Goal: Task Accomplishment & Management: Complete application form

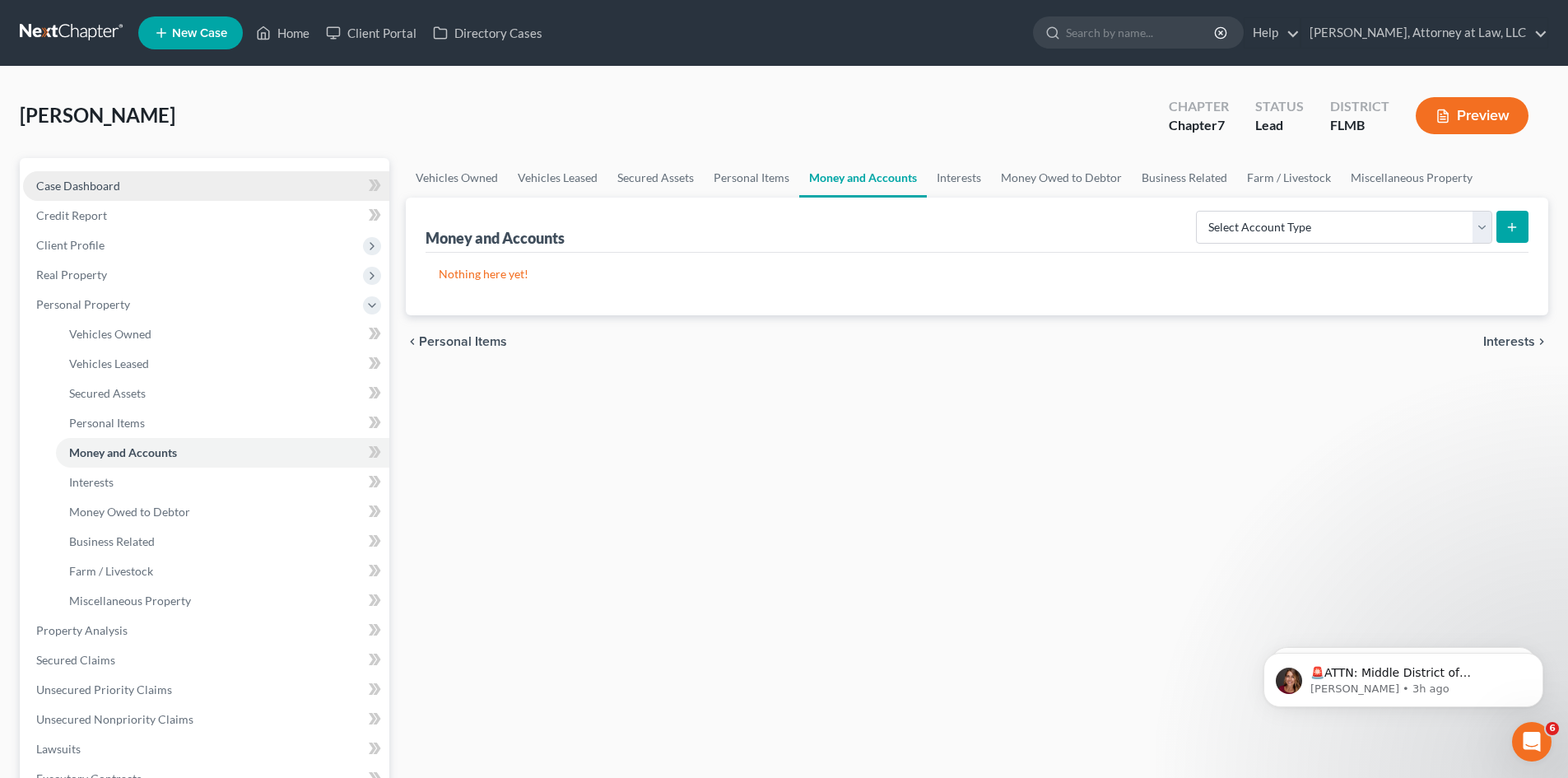
click at [88, 180] on span "Case Dashboard" at bounding box center [78, 185] width 84 height 14
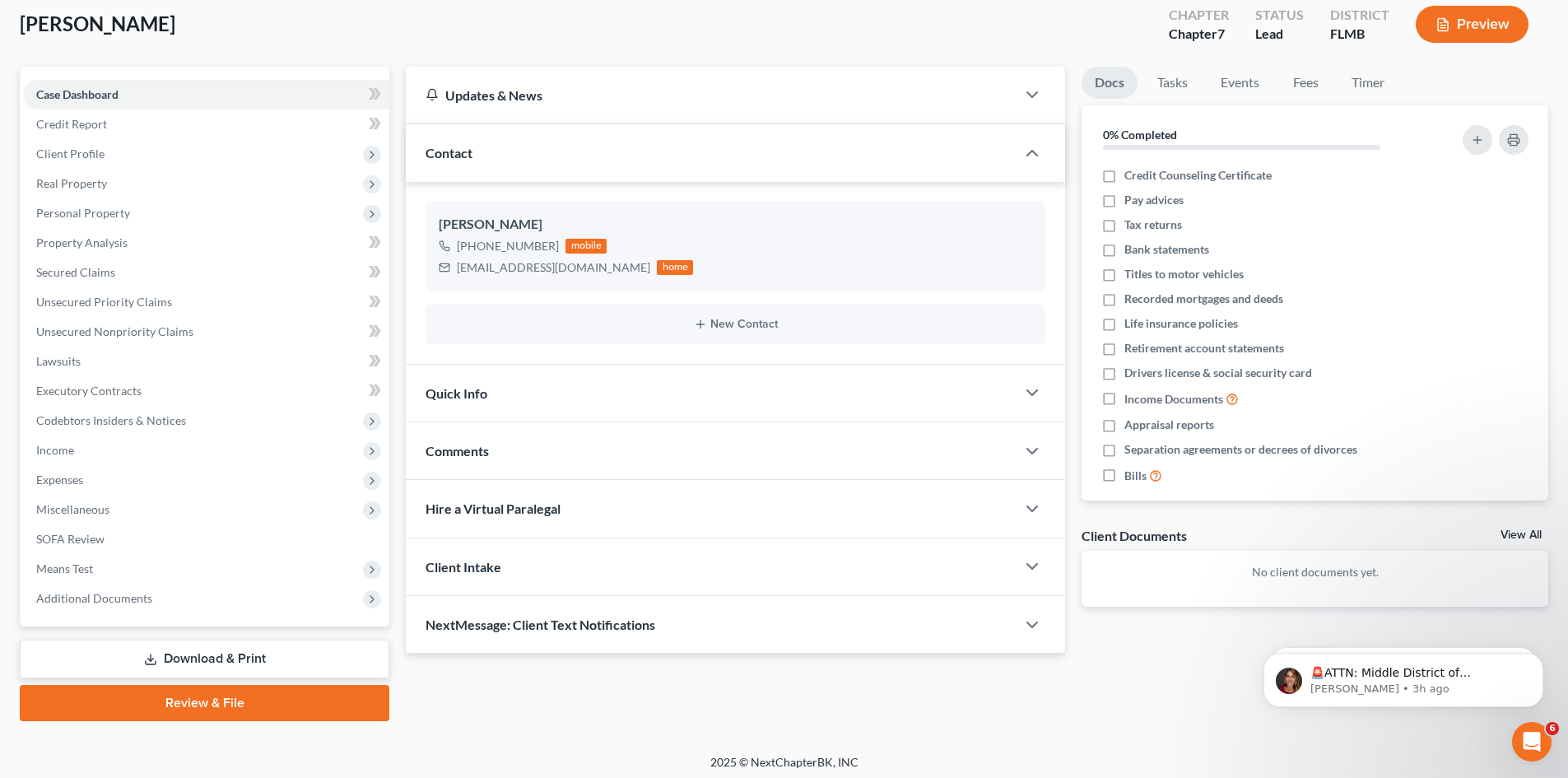
scroll to position [97, 0]
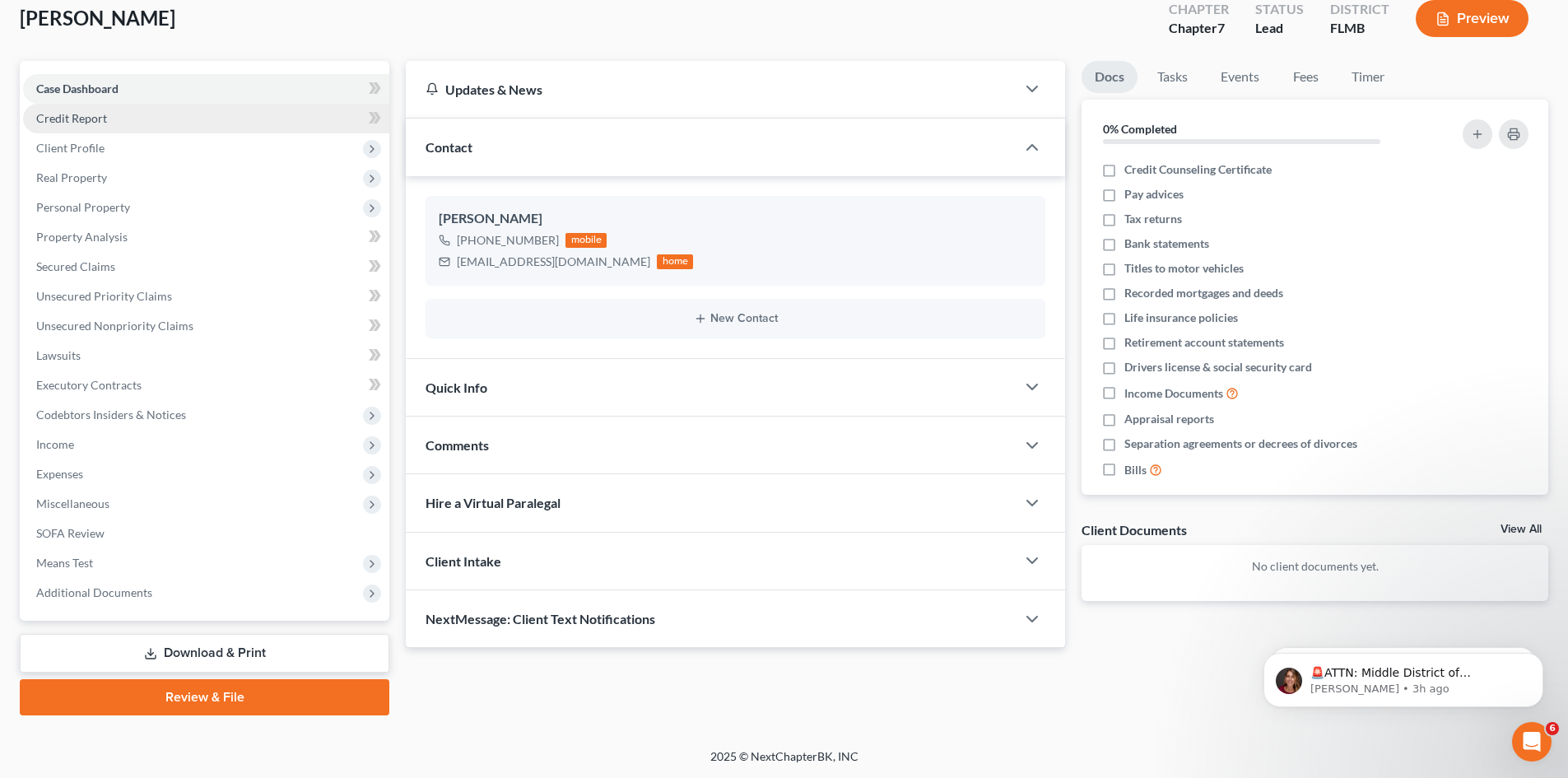
click at [34, 119] on link "Credit Report" at bounding box center [206, 118] width 366 height 30
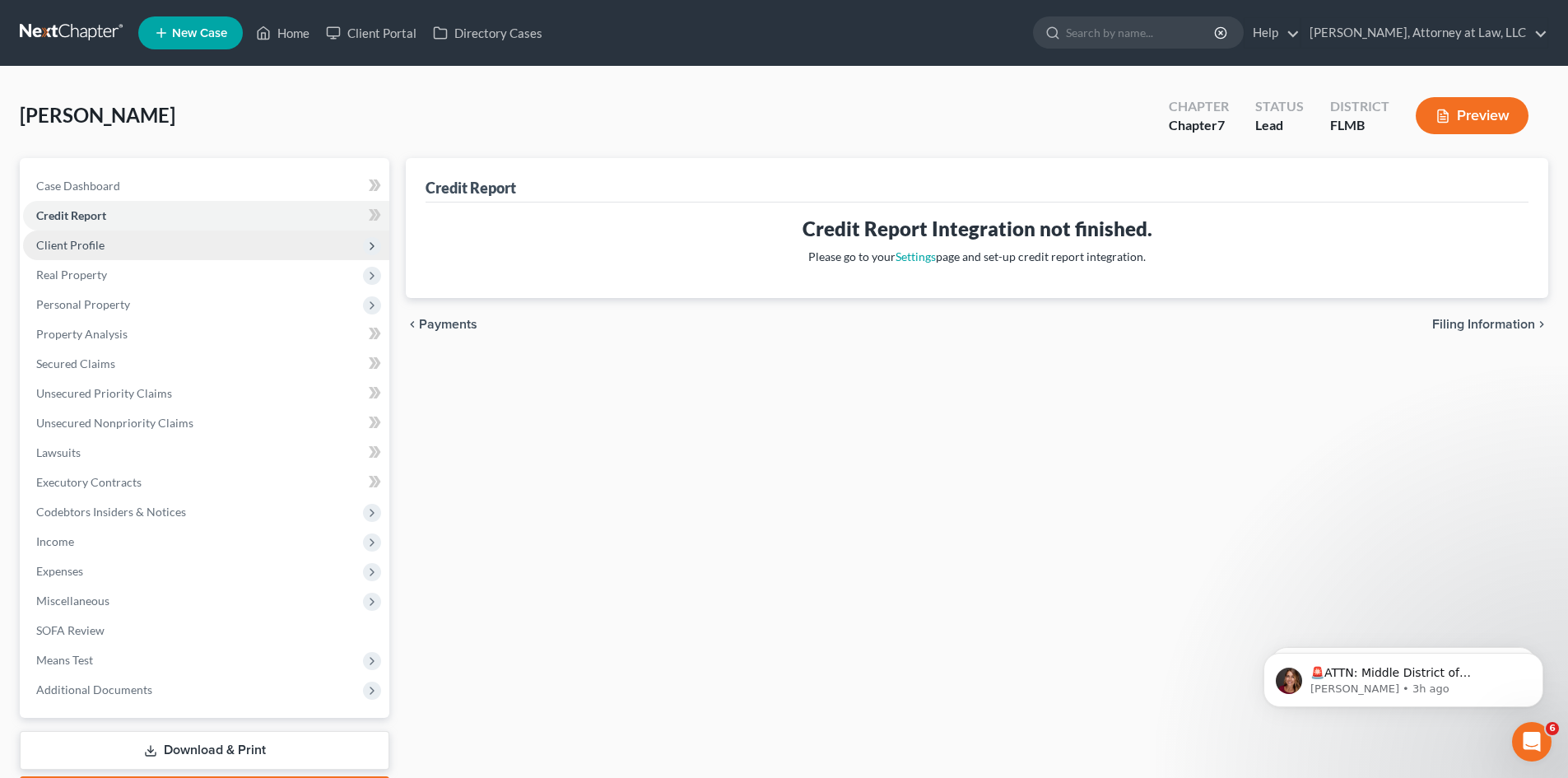
click at [82, 243] on span "Client Profile" at bounding box center [70, 245] width 68 height 14
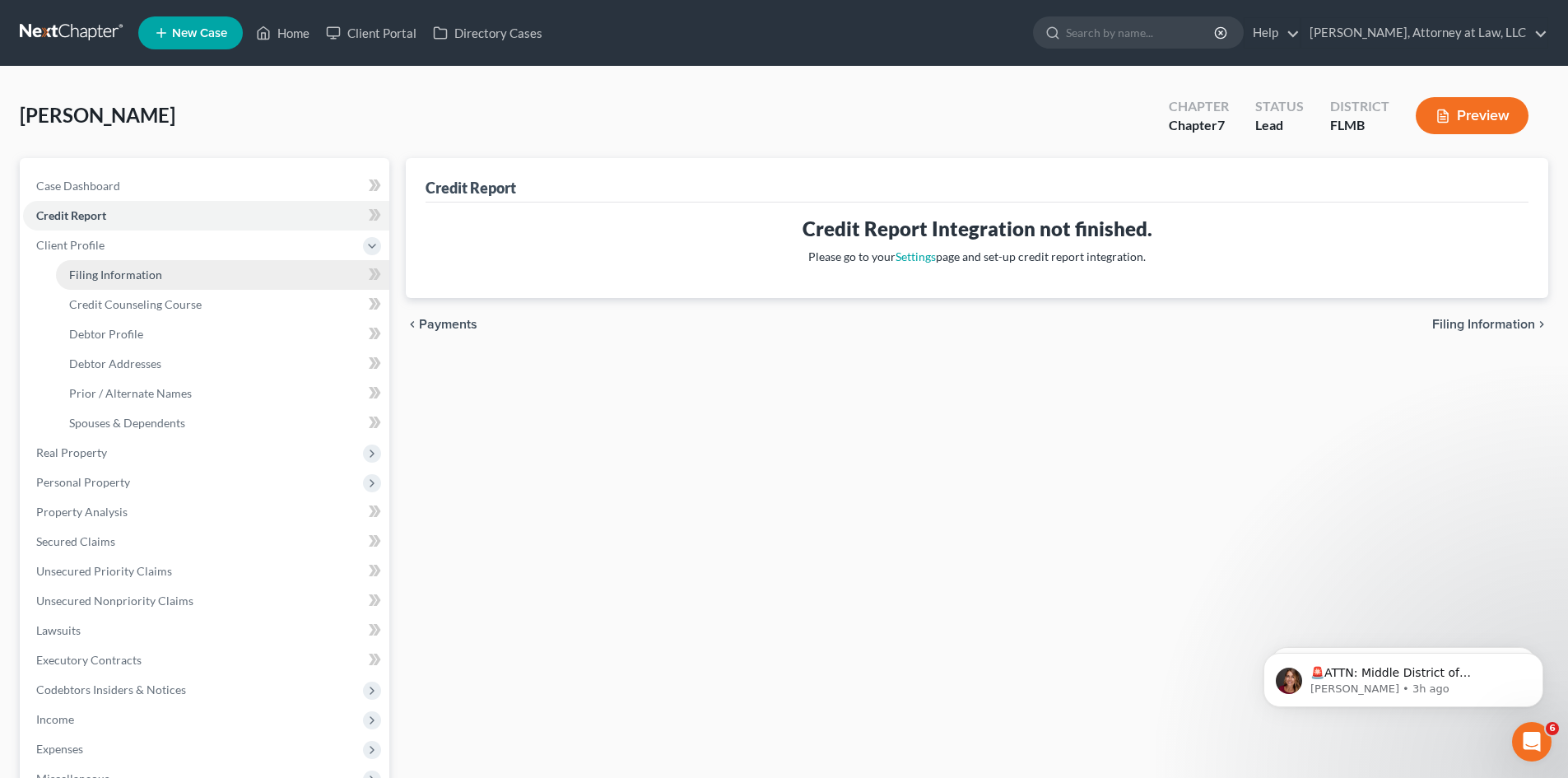
click at [150, 281] on link "Filing Information" at bounding box center [223, 275] width 333 height 30
select select "1"
select select "0"
select select "15"
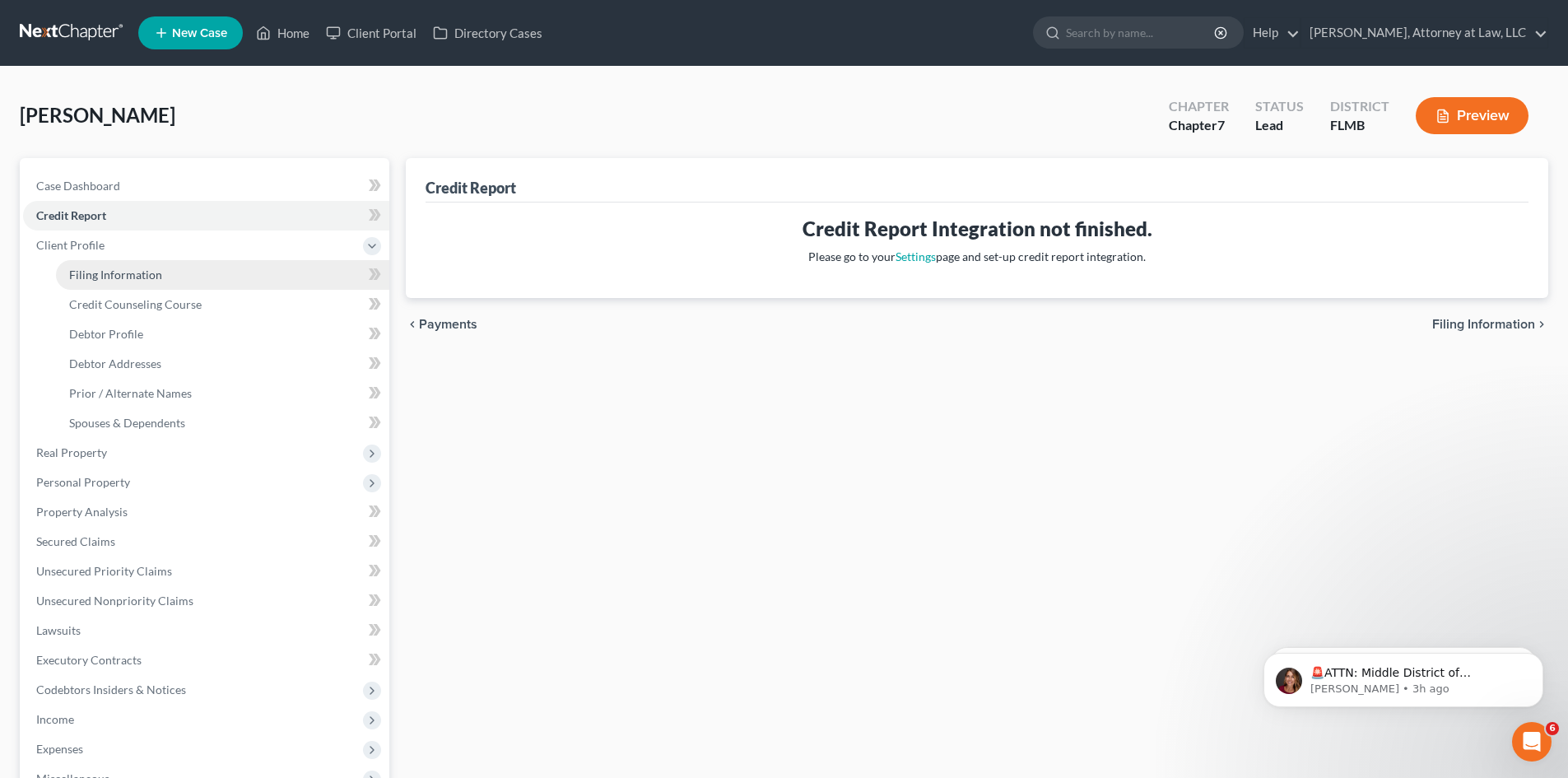
select select "9"
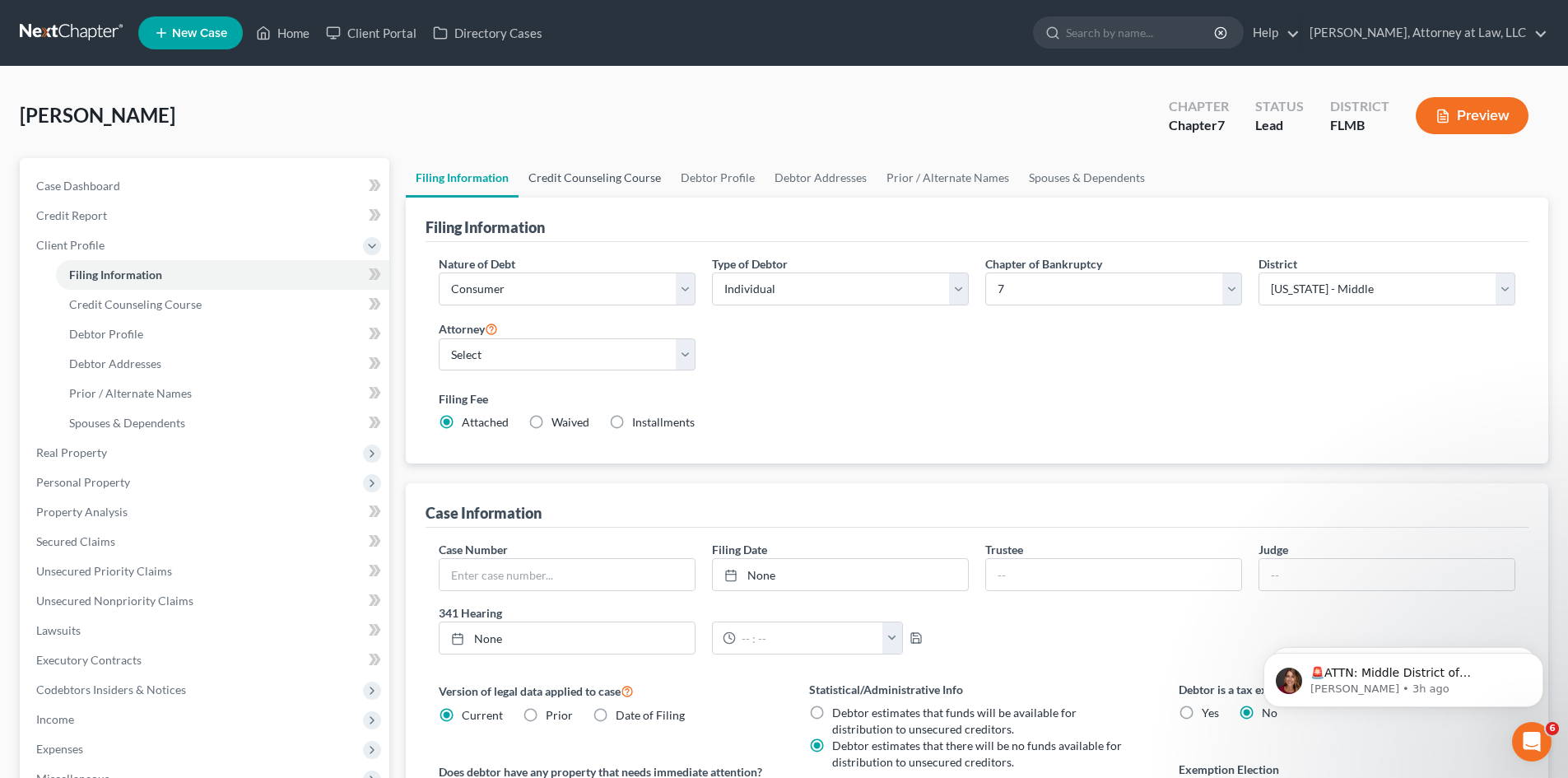
click at [565, 181] on link "Credit Counseling Course" at bounding box center [595, 178] width 153 height 39
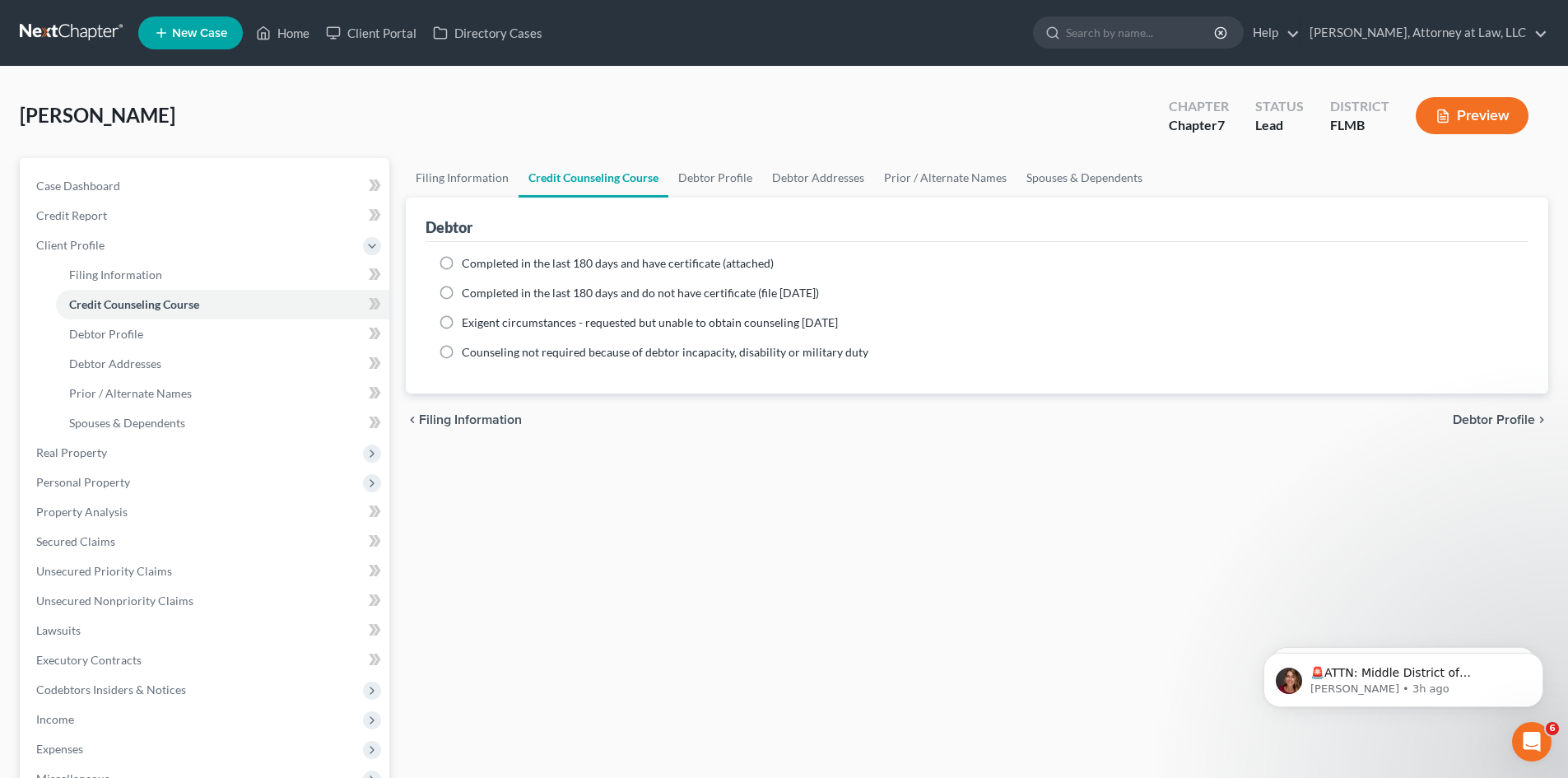
click at [462, 266] on label "Completed in the last 180 days and have certificate (attached)" at bounding box center [617, 263] width 312 height 17
click at [468, 266] on input "Completed in the last 180 days and have certificate (attached)" at bounding box center [473, 260] width 10 height 10
radio input "true"
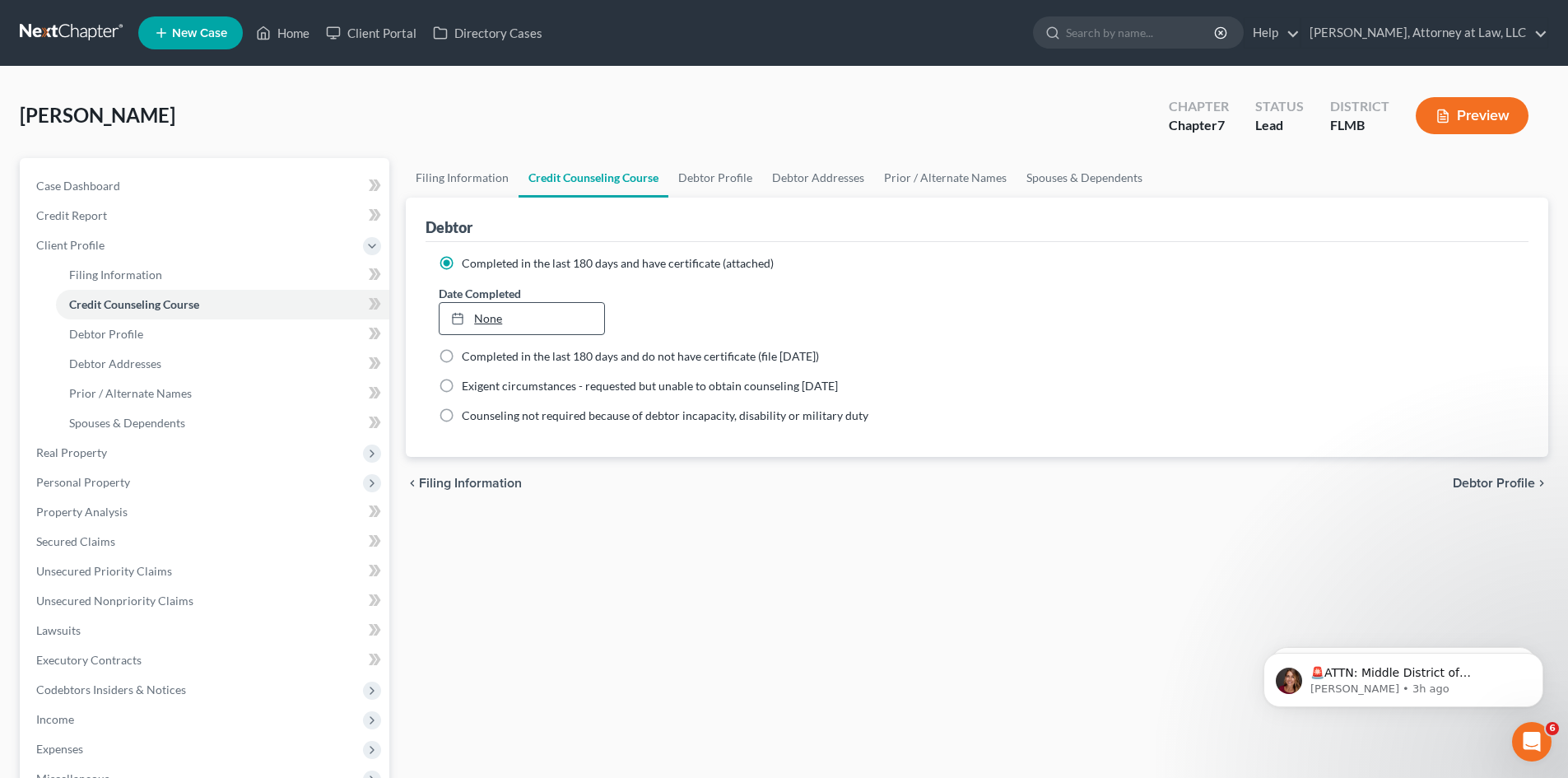
click at [487, 316] on link "None" at bounding box center [521, 318] width 164 height 32
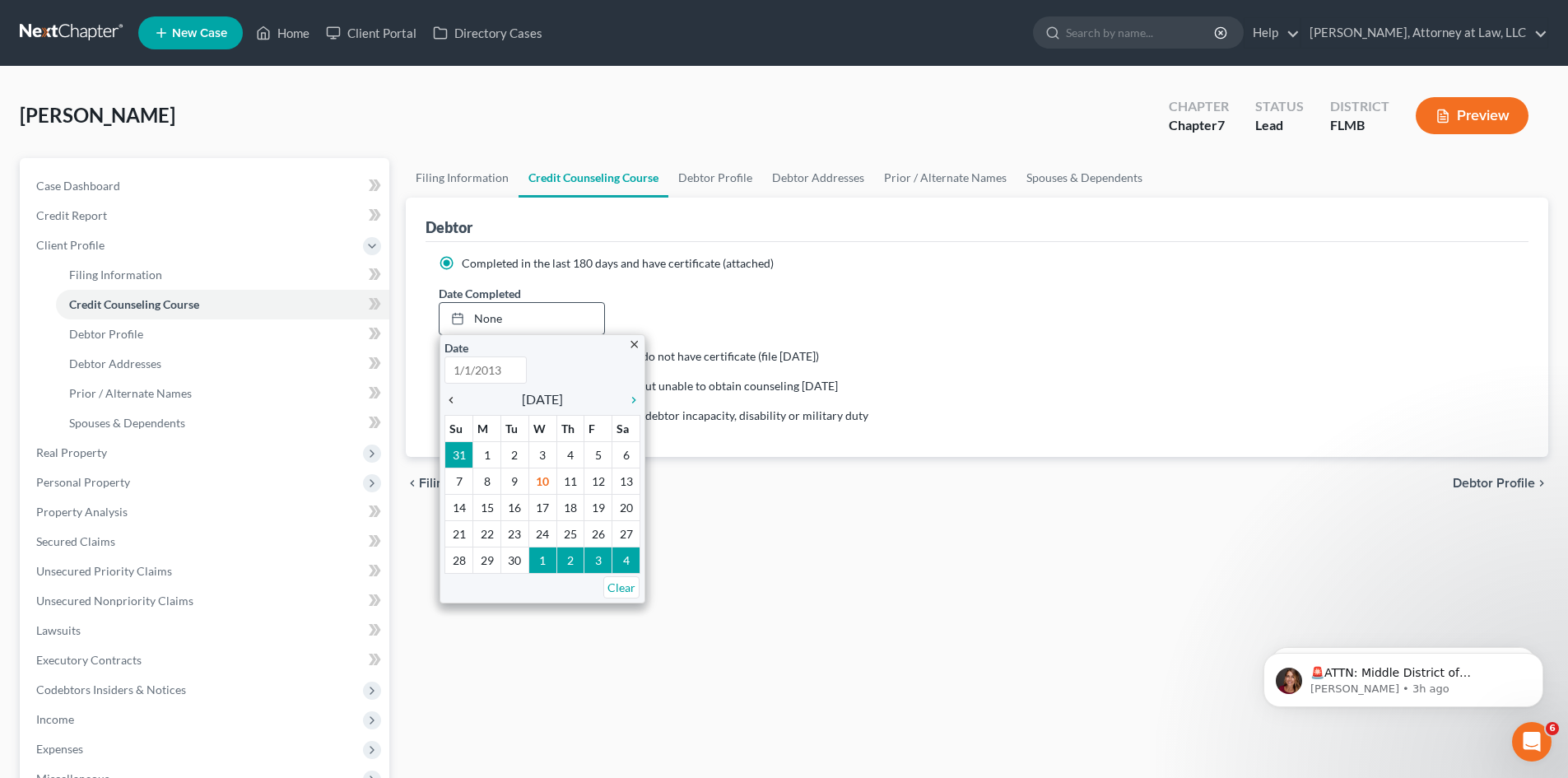
click at [453, 403] on icon "chevron_left" at bounding box center [454, 400] width 21 height 13
type input "[DATE]"
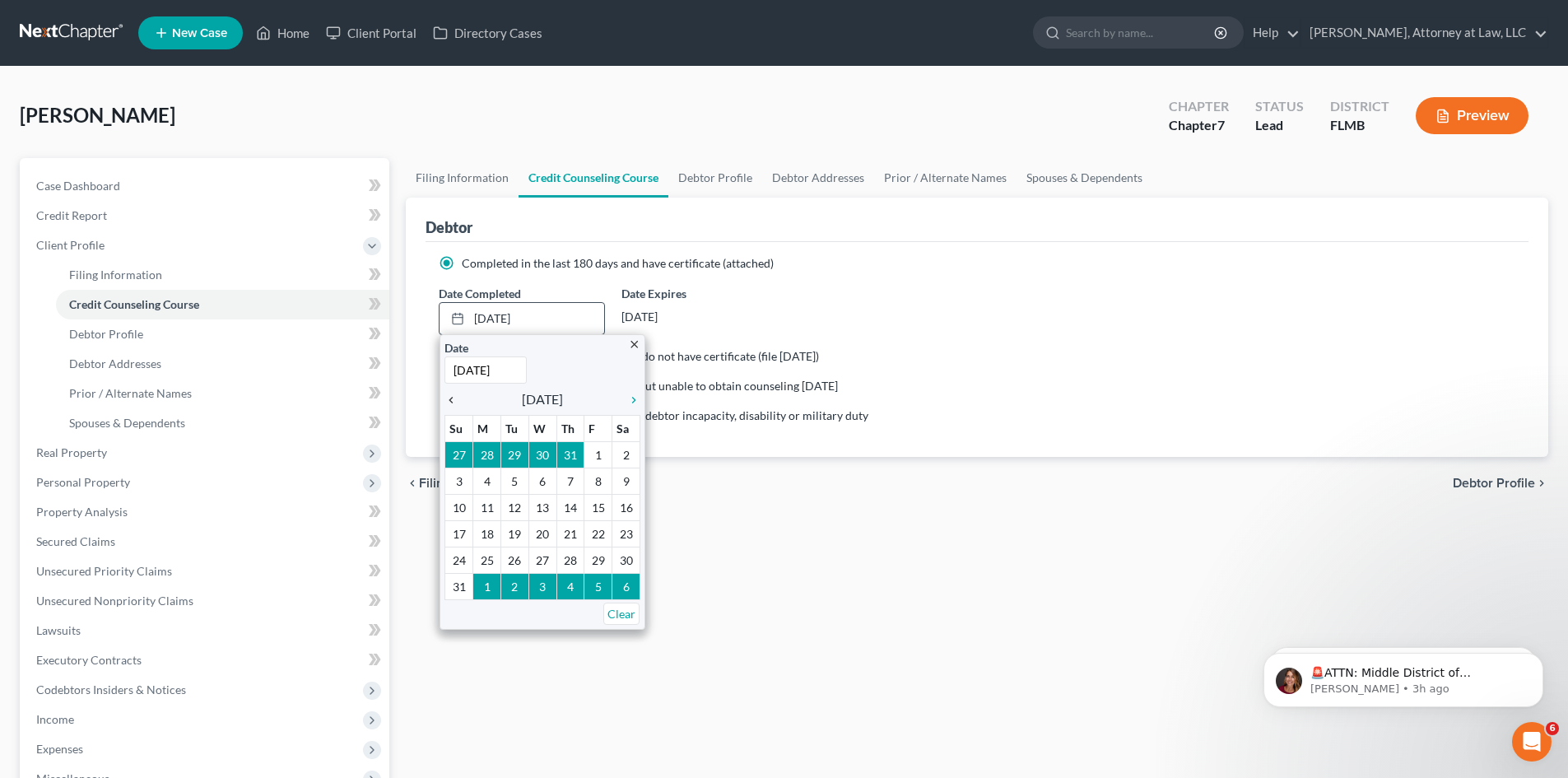
click at [453, 403] on icon "chevron_left" at bounding box center [454, 400] width 21 height 13
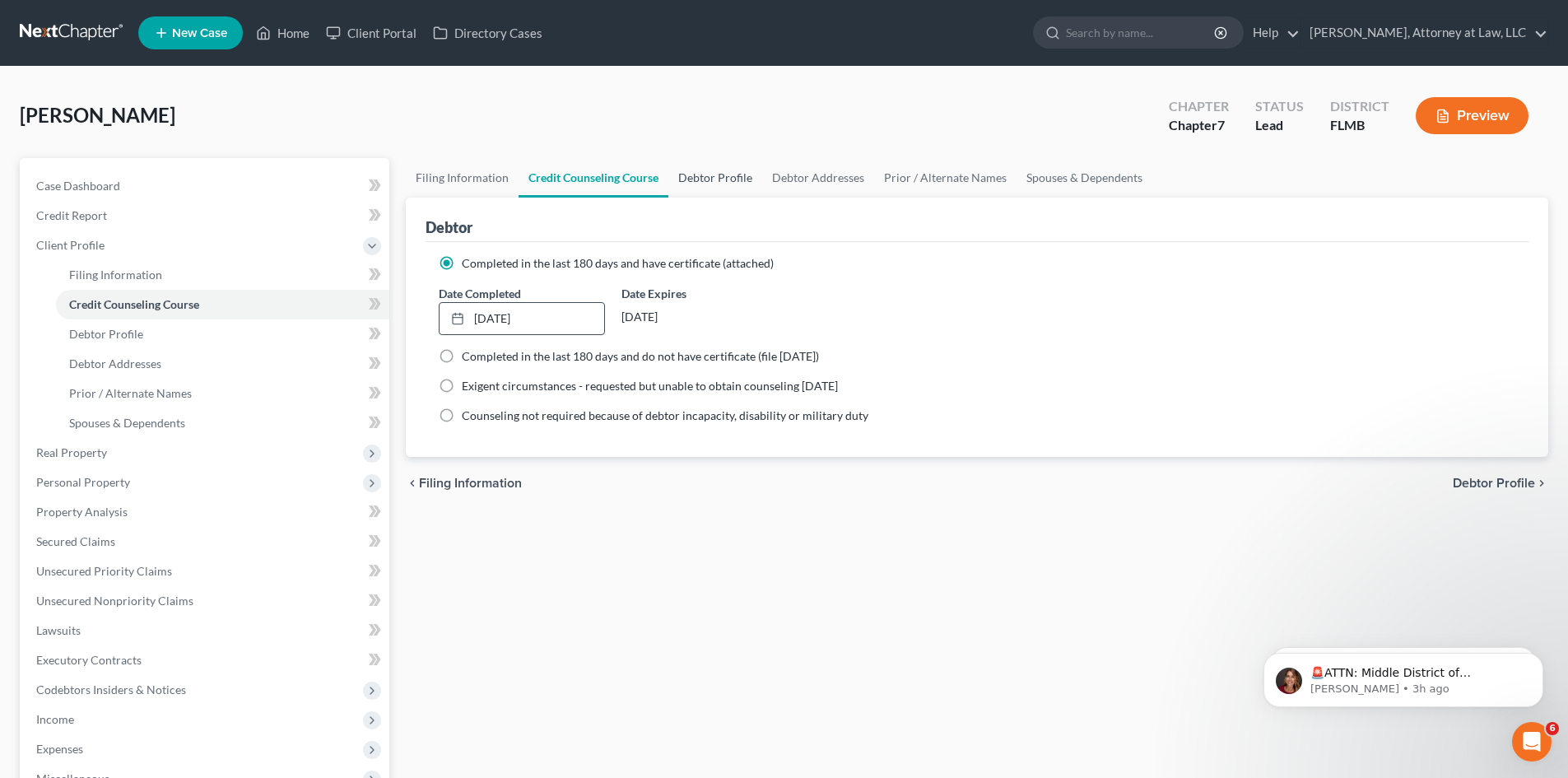
click at [700, 188] on link "Debtor Profile" at bounding box center [715, 178] width 94 height 39
select select "0"
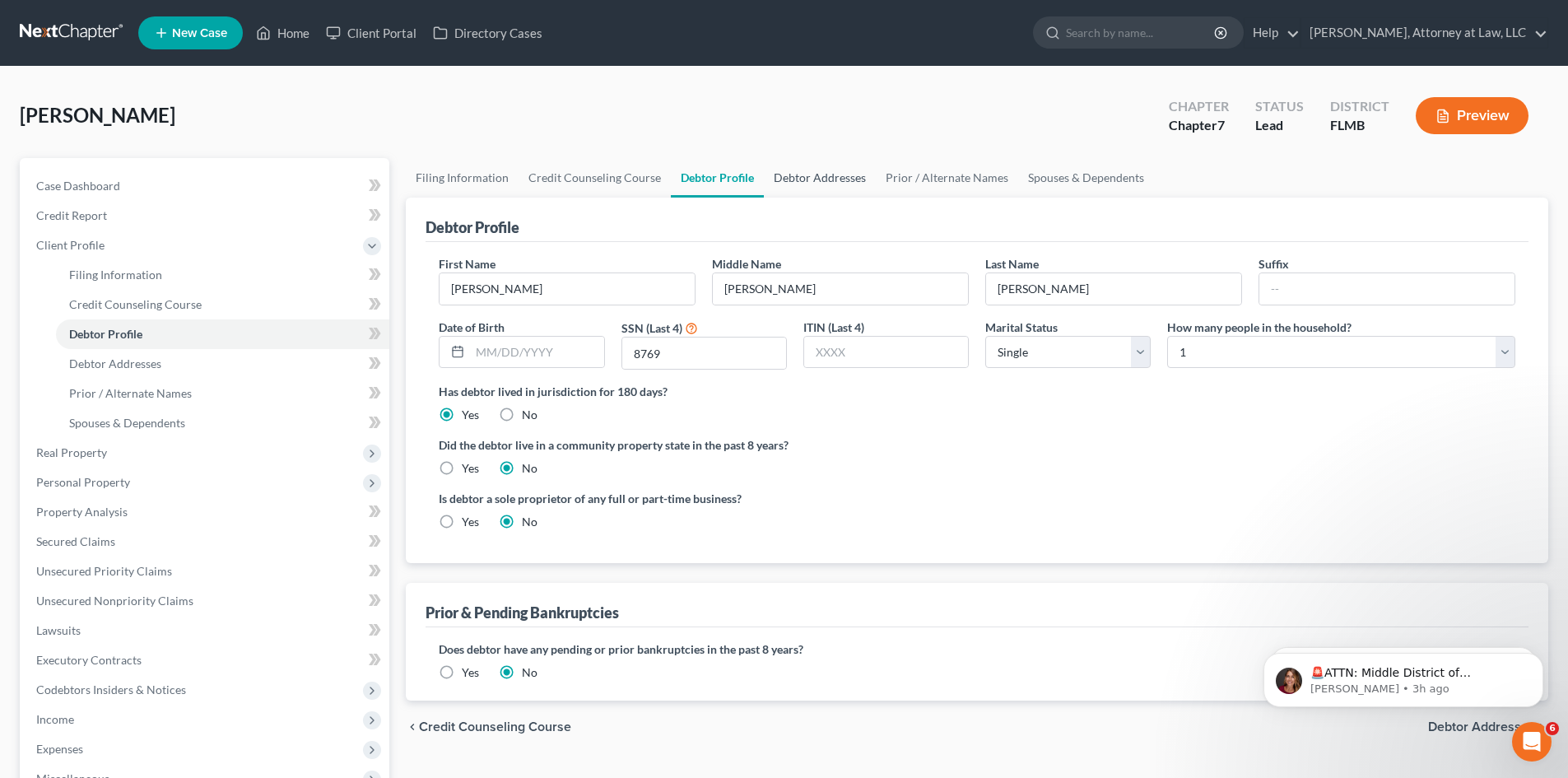
click at [822, 172] on link "Debtor Addresses" at bounding box center [820, 178] width 112 height 39
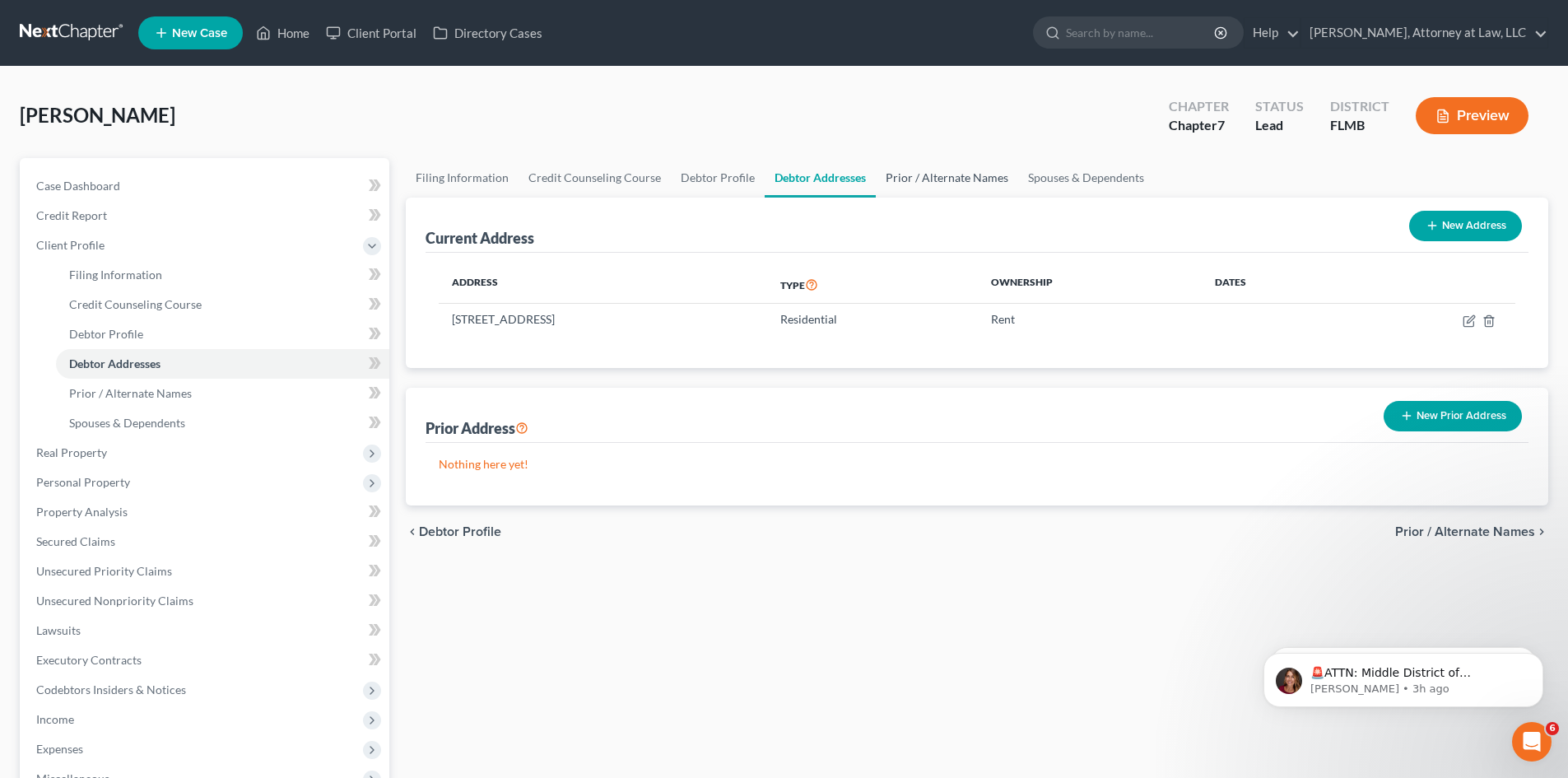
click at [953, 174] on link "Prior / Alternate Names" at bounding box center [947, 178] width 142 height 39
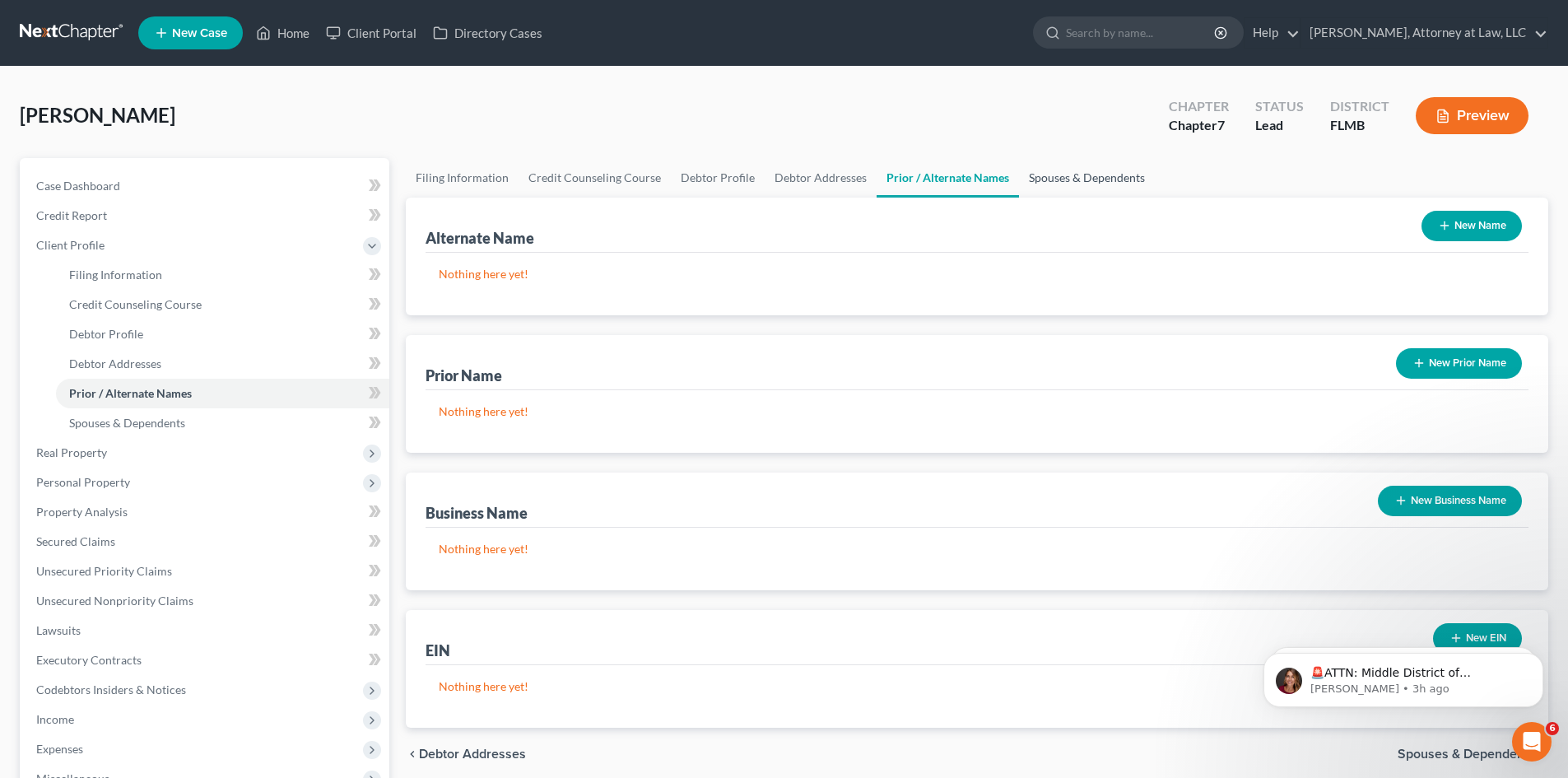
click at [1036, 185] on link "Spouses & Dependents" at bounding box center [1088, 178] width 136 height 39
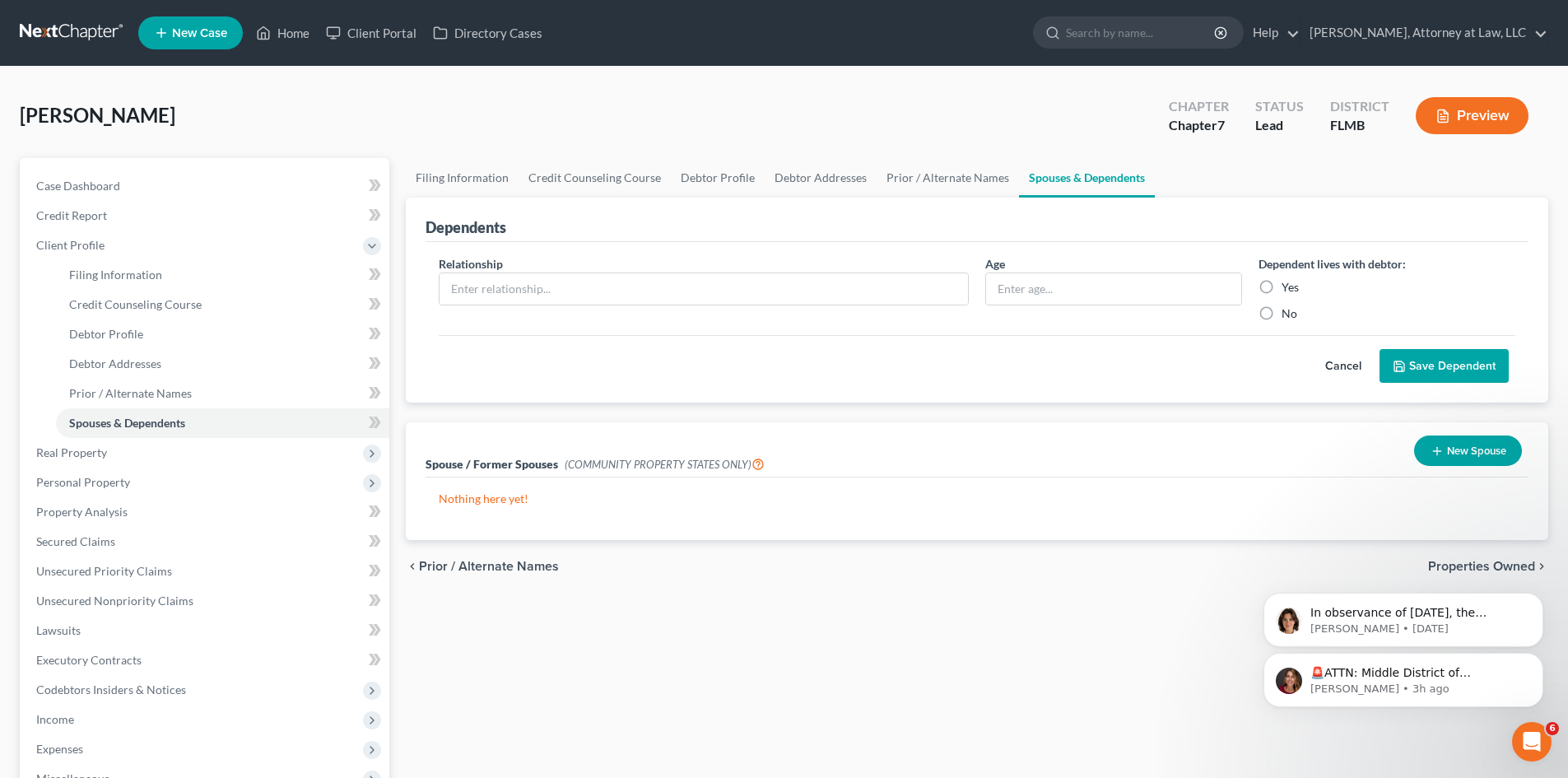
click at [1474, 565] on div "🚨ATTN: Middle District of [US_STATE] The court has added a new Credit Counselin…" at bounding box center [1403, 603] width 303 height 206
click at [1429, 568] on div "🚨ATTN: Middle District of [US_STATE] The court has added a new Credit Counselin…" at bounding box center [1403, 603] width 303 height 206
click at [1539, 568] on icon "chevron_right" at bounding box center [1542, 566] width 13 height 13
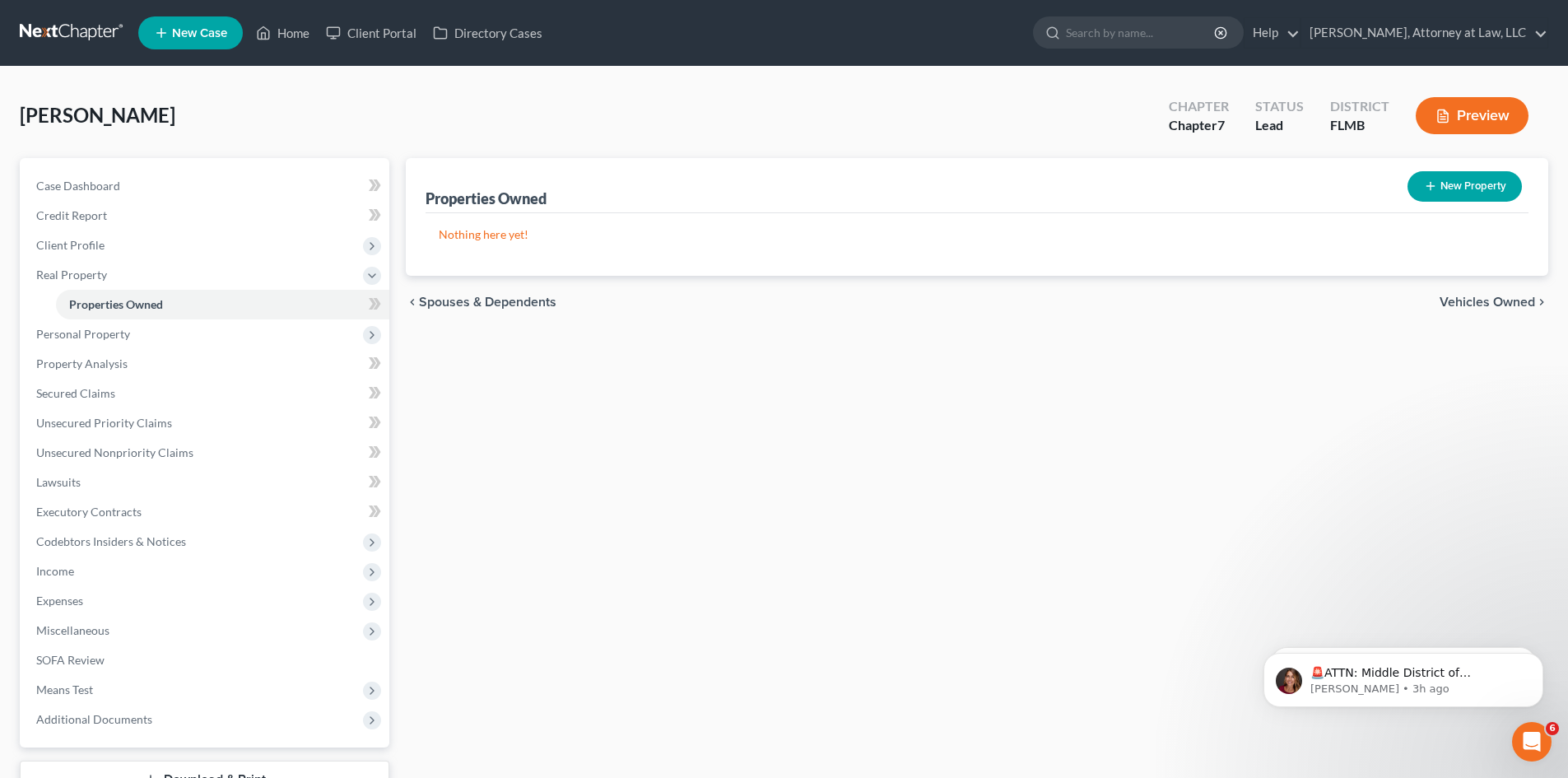
click at [1502, 303] on span "Vehicles Owned" at bounding box center [1488, 302] width 96 height 13
